Goal: Check status: Check status

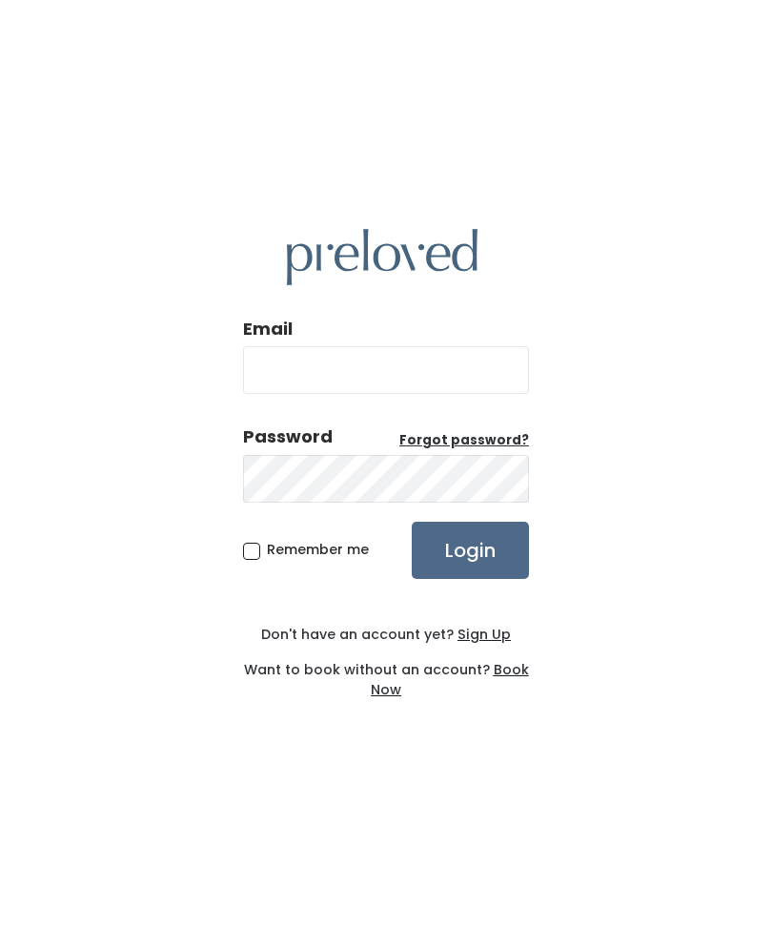
click at [439, 386] on input "Email" at bounding box center [386, 370] width 286 height 48
type input "kathreeya19@gmail.com"
click at [470, 579] on input "Login" at bounding box center [470, 549] width 117 height 57
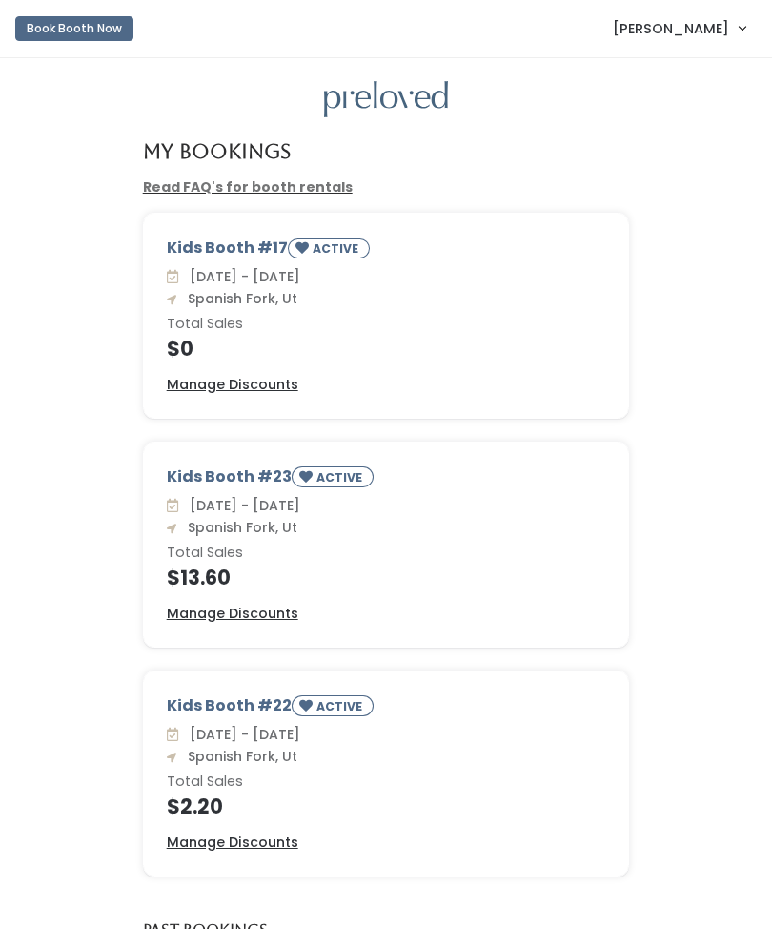
click at [738, 28] on link "[PERSON_NAME]" at bounding box center [679, 28] width 171 height 41
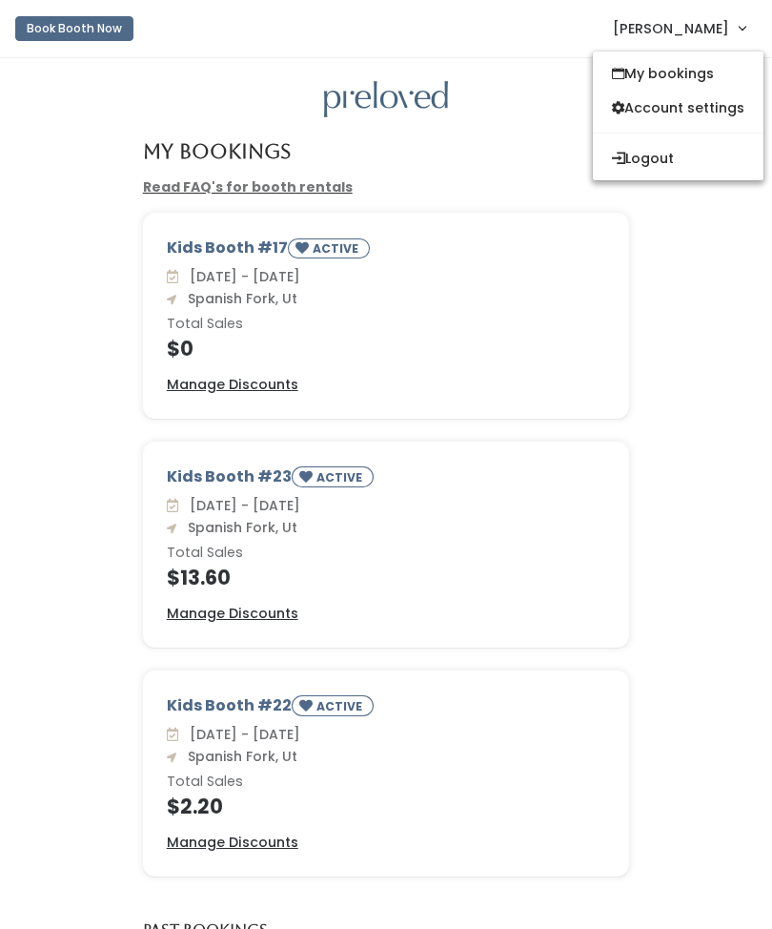
click at [714, 87] on link "My bookings" at bounding box center [678, 73] width 171 height 34
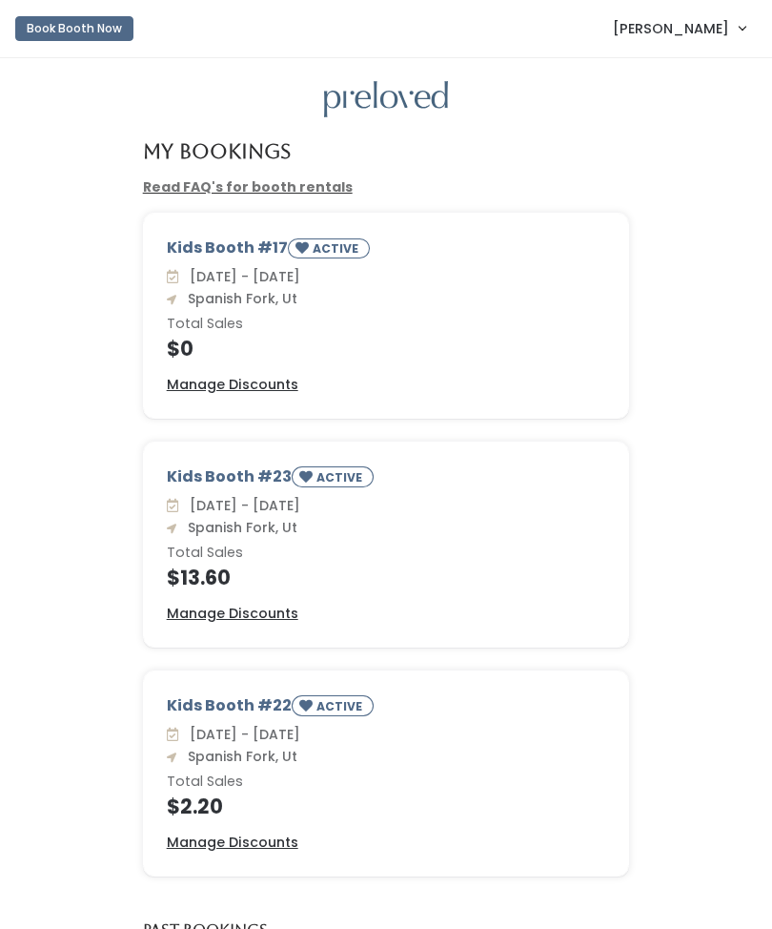
click at [346, 252] on small "ACTIVE" at bounding box center [338, 248] width 50 height 16
